Goal: Task Accomplishment & Management: Manage account settings

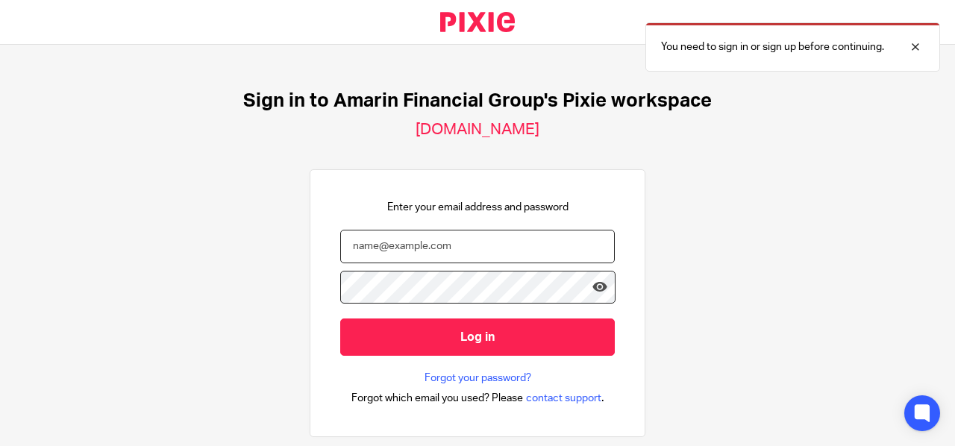
click at [354, 248] on input "email" at bounding box center [477, 247] width 274 height 34
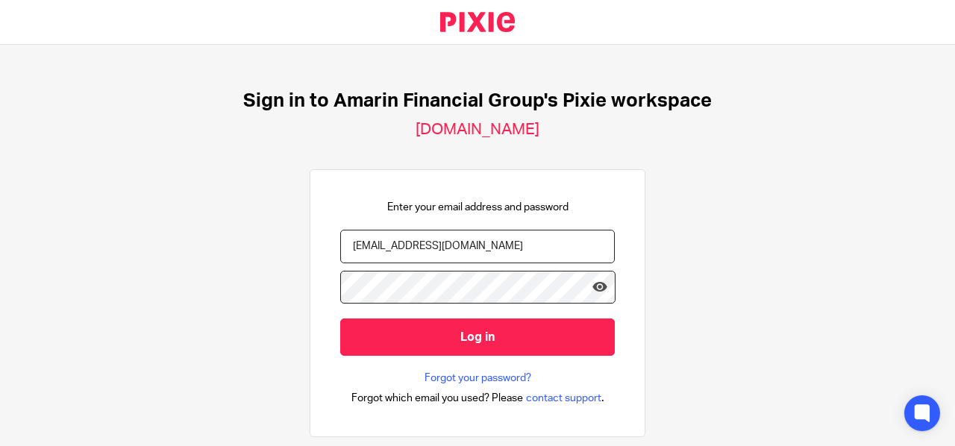
type input "[EMAIL_ADDRESS][DOMAIN_NAME]"
click at [592, 292] on icon at bounding box center [599, 287] width 15 height 15
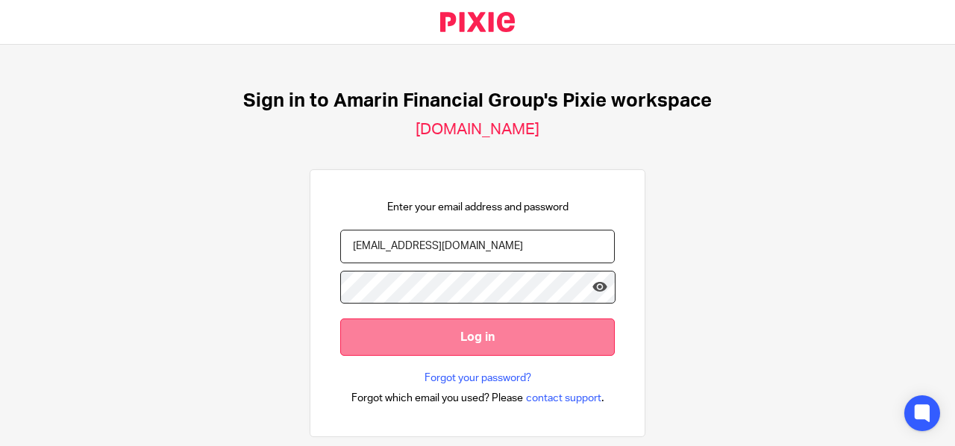
click at [479, 336] on input "Log in" at bounding box center [477, 336] width 274 height 37
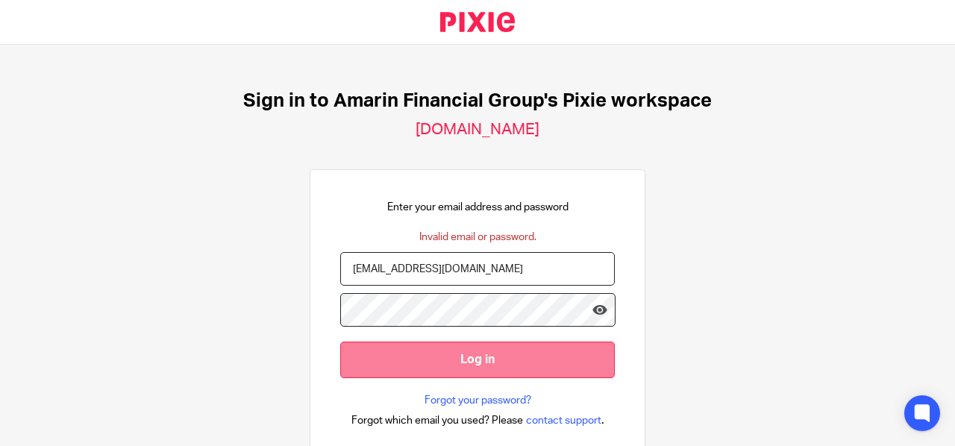
click at [447, 365] on input "Log in" at bounding box center [477, 360] width 274 height 37
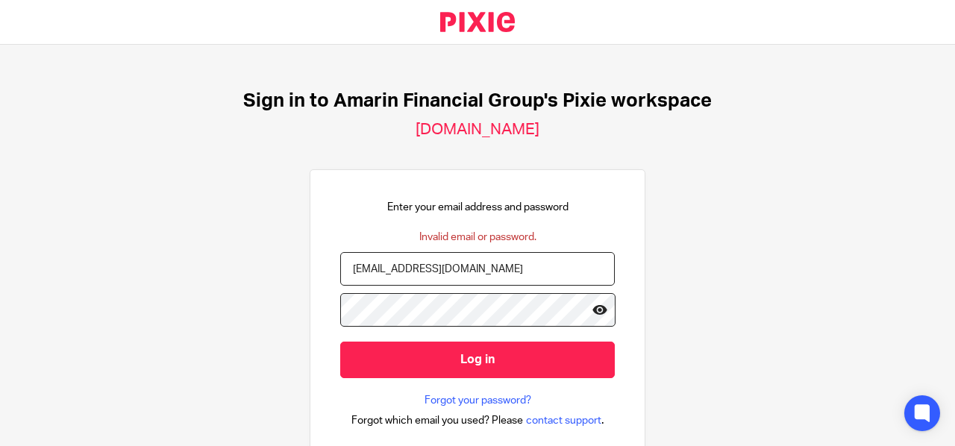
click at [592, 308] on icon at bounding box center [599, 309] width 15 height 15
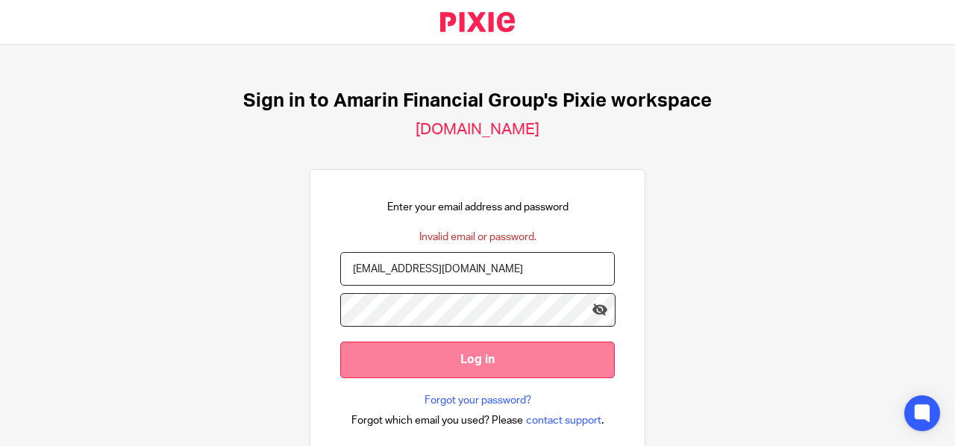
click at [449, 360] on input "Log in" at bounding box center [477, 360] width 274 height 37
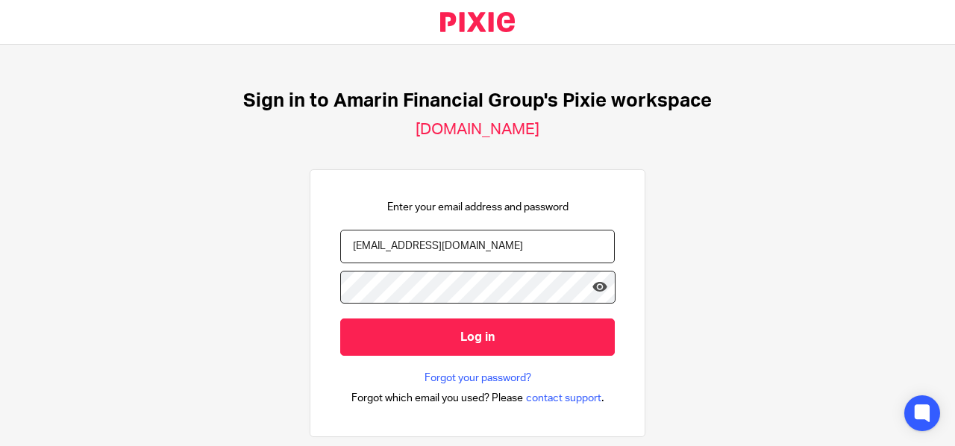
type input "[EMAIL_ADDRESS][DOMAIN_NAME]"
click at [593, 283] on icon at bounding box center [599, 287] width 15 height 15
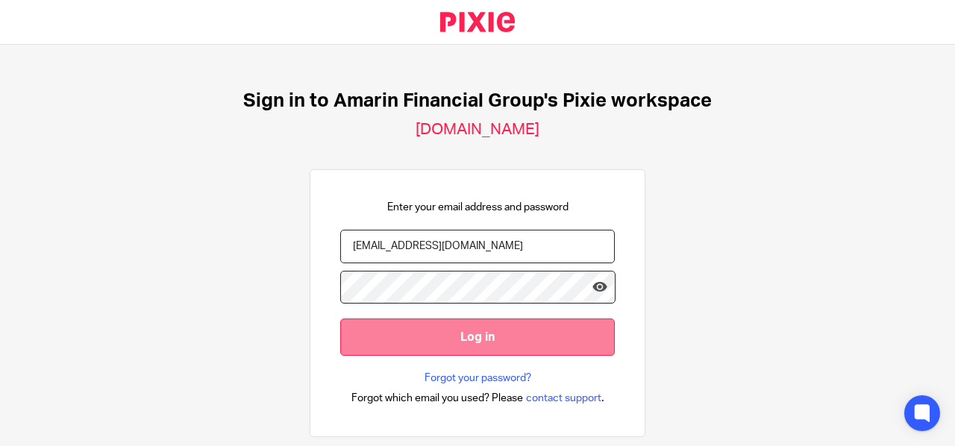
click at [489, 333] on input "Log in" at bounding box center [477, 336] width 274 height 37
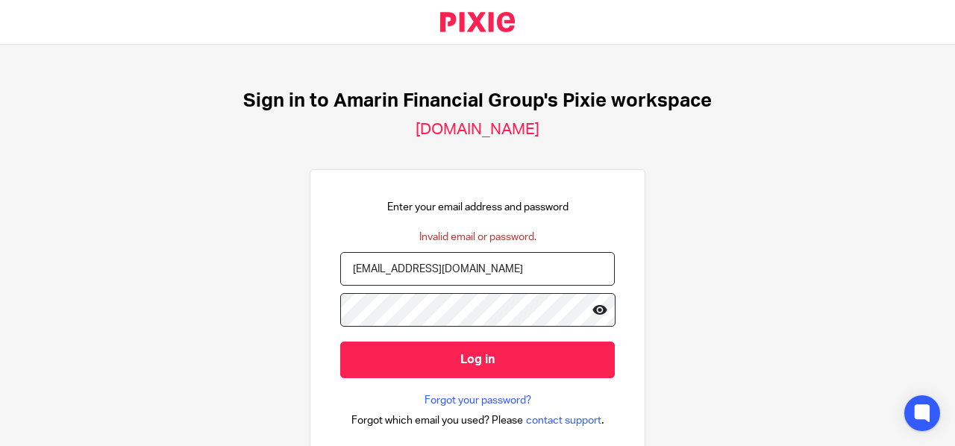
click at [592, 308] on icon at bounding box center [599, 309] width 15 height 15
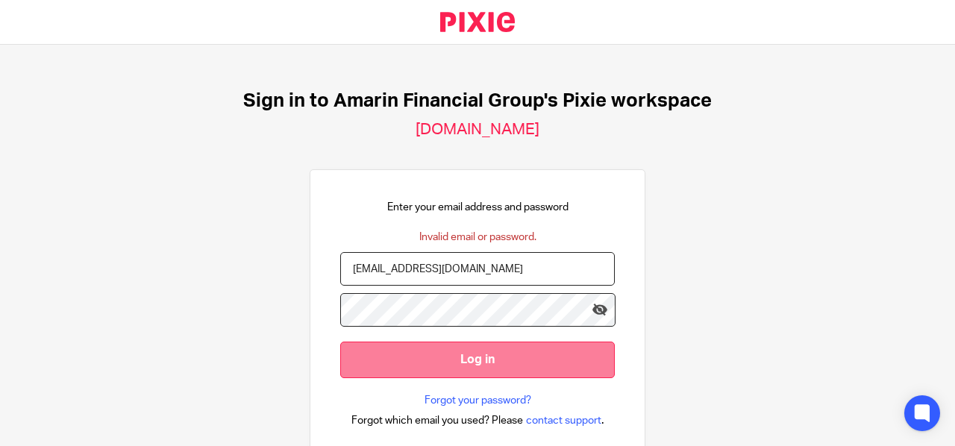
click at [480, 362] on input "Log in" at bounding box center [477, 360] width 274 height 37
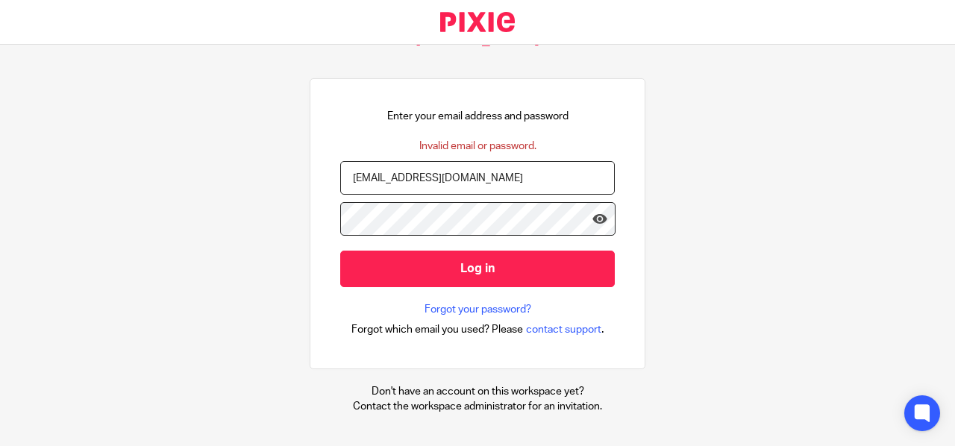
scroll to position [103, 0]
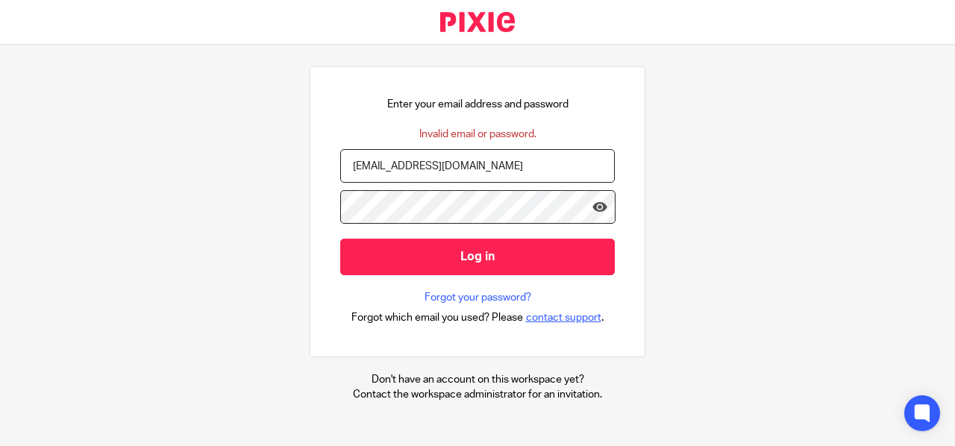
click at [539, 317] on span "contact support" at bounding box center [563, 317] width 75 height 15
